Goal: Navigation & Orientation: Find specific page/section

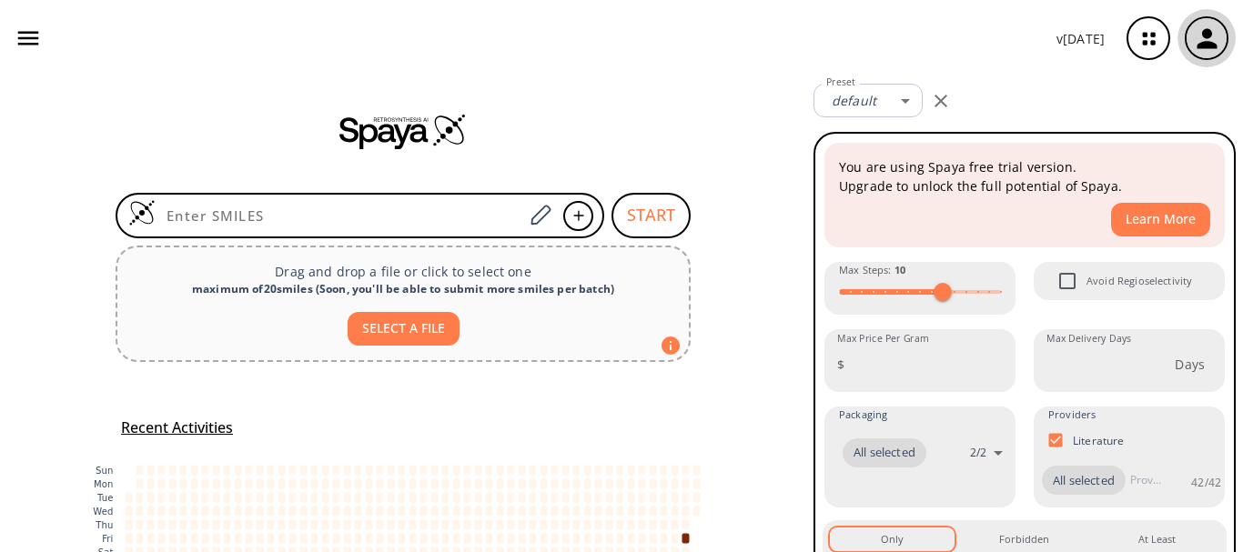
click at [1223, 36] on div "button" at bounding box center [1207, 38] width 40 height 40
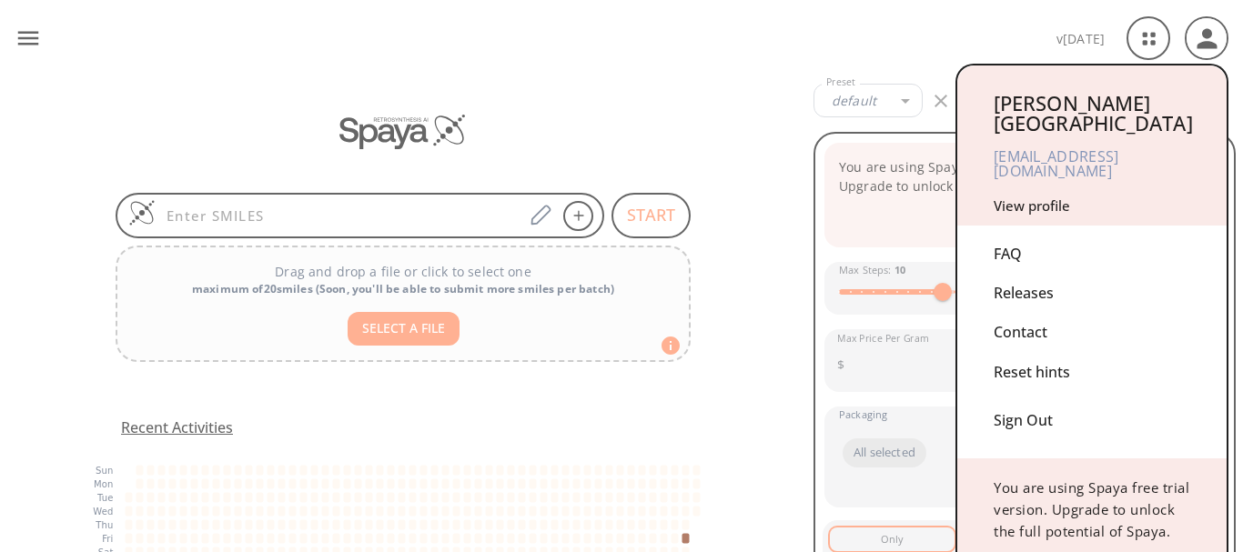
click at [1066, 111] on div "[PERSON_NAME]" at bounding box center [1092, 113] width 197 height 40
click at [1138, 38] on div at bounding box center [621, 276] width 1243 height 552
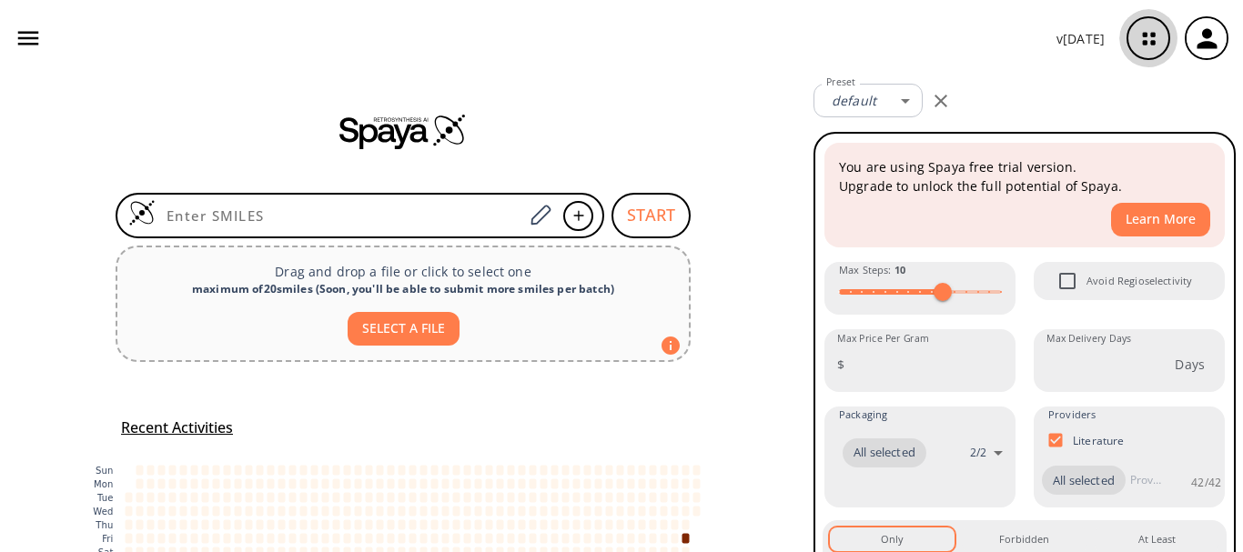
click at [1138, 38] on icon "button" at bounding box center [1149, 39] width 48 height 48
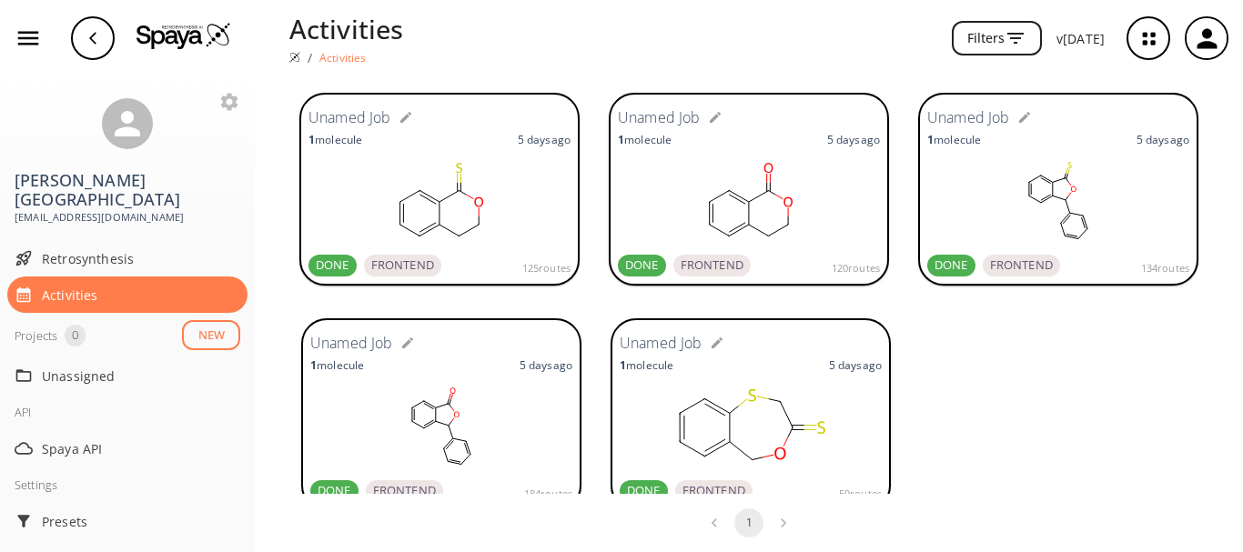
scroll to position [332, 0]
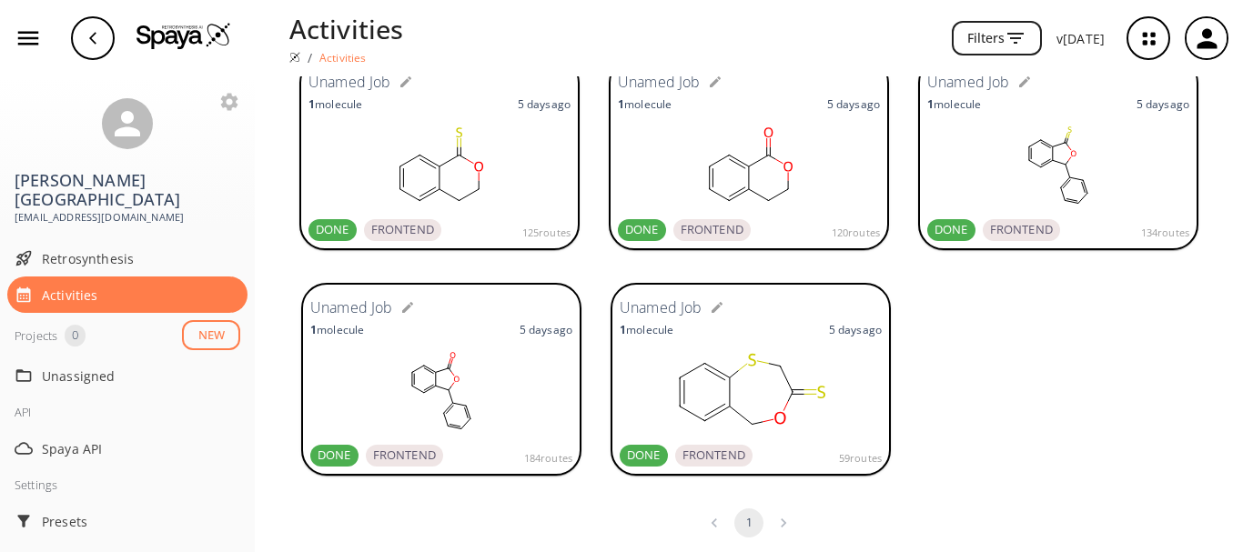
click at [1200, 43] on icon "button" at bounding box center [1207, 38] width 20 height 20
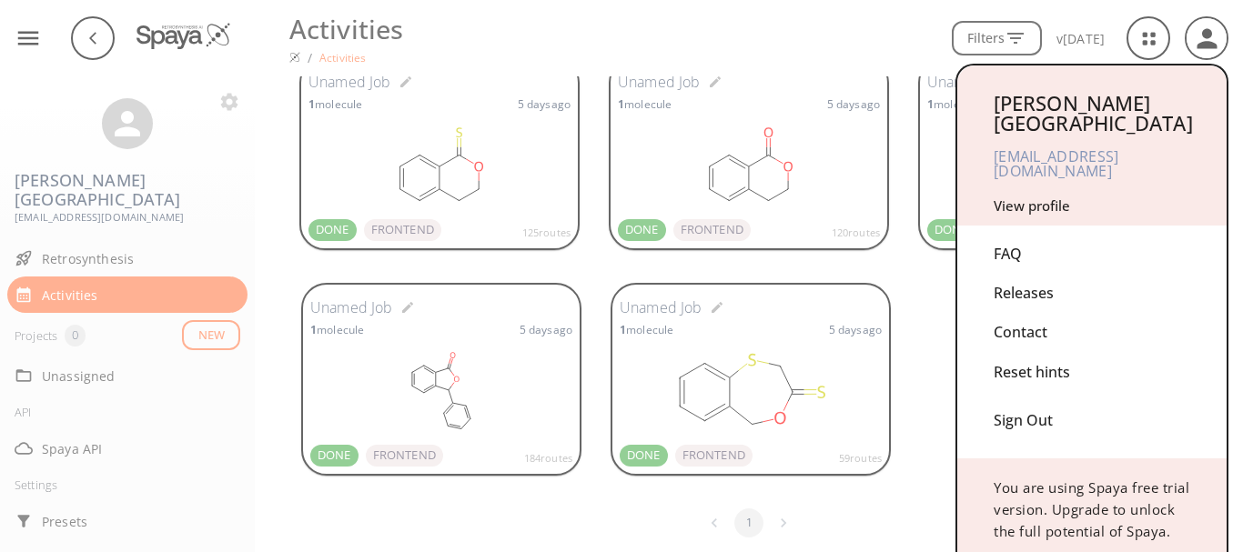
click at [1017, 197] on link "View profile" at bounding box center [1032, 206] width 76 height 18
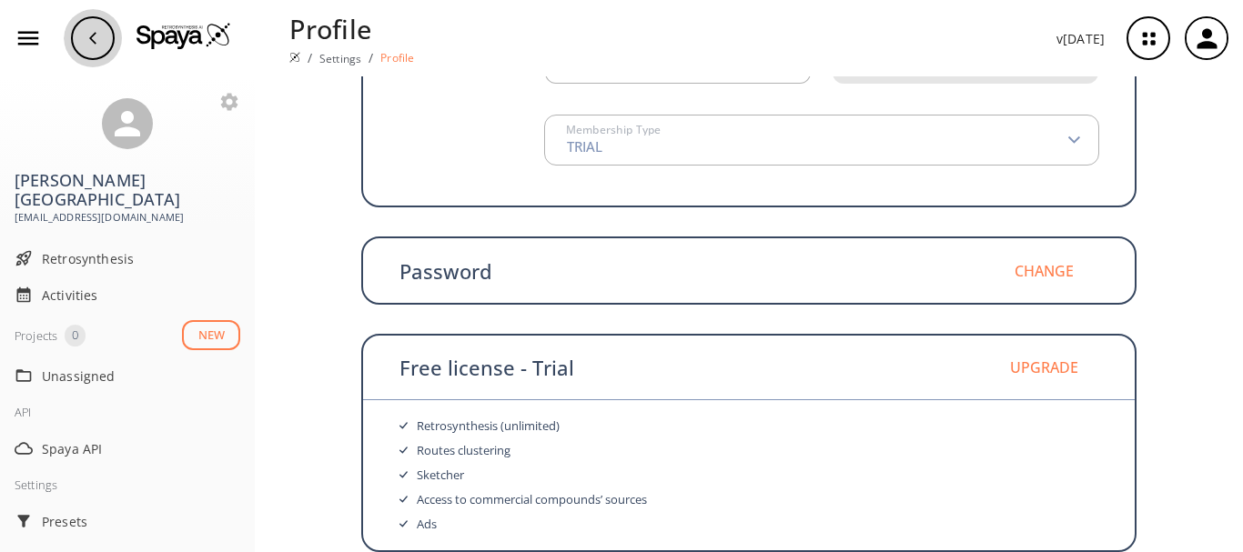
click at [76, 37] on div "button" at bounding box center [93, 38] width 44 height 44
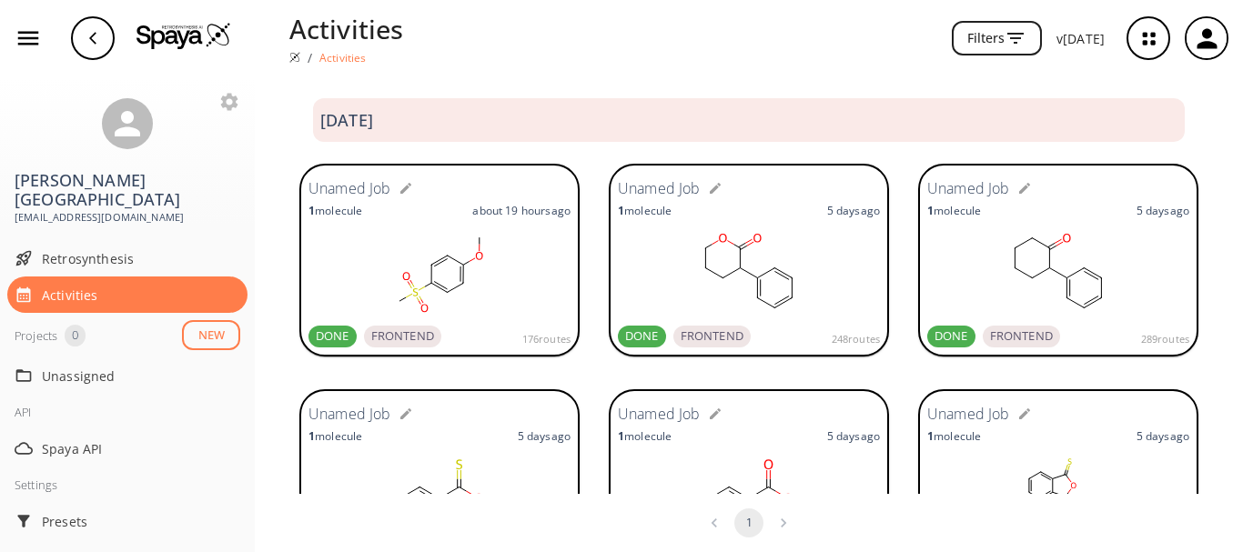
click at [76, 37] on div "button" at bounding box center [93, 38] width 44 height 44
